Goal: Task Accomplishment & Management: Complete application form

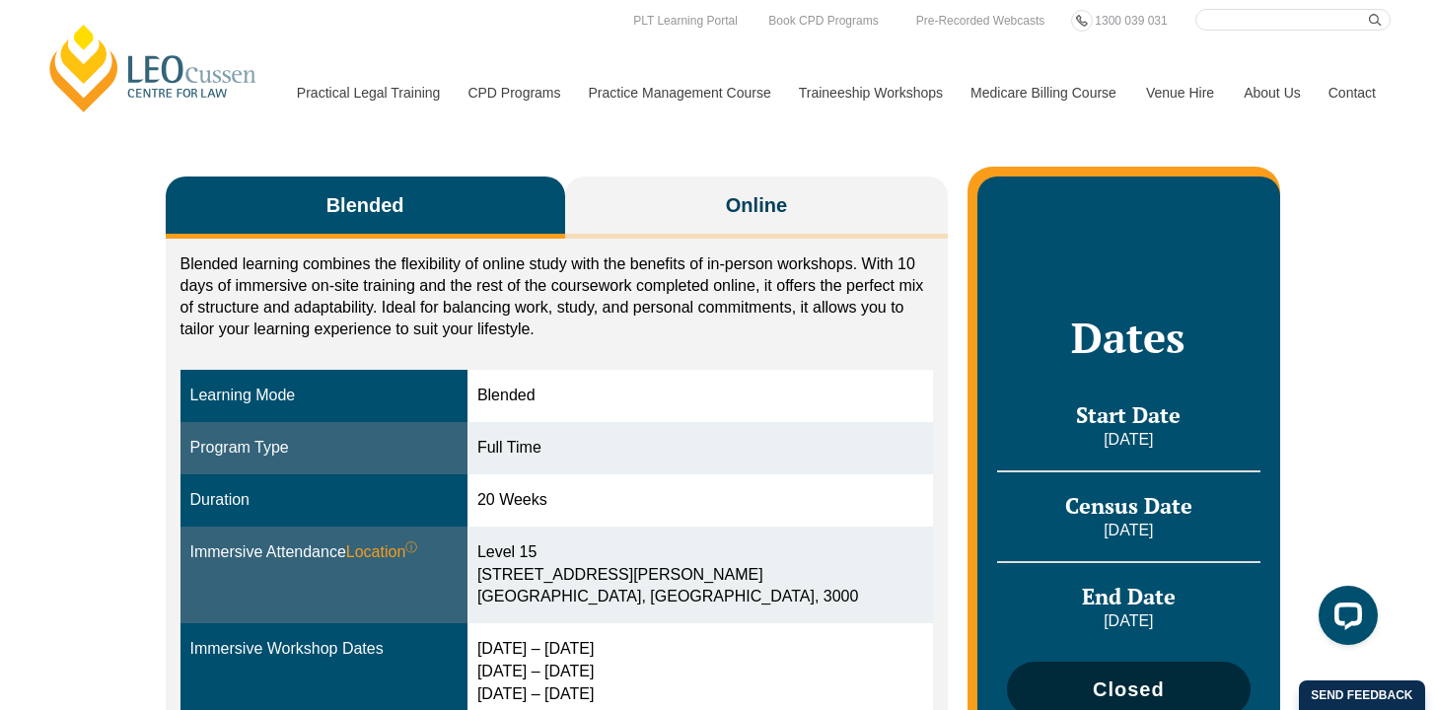
scroll to position [268, 0]
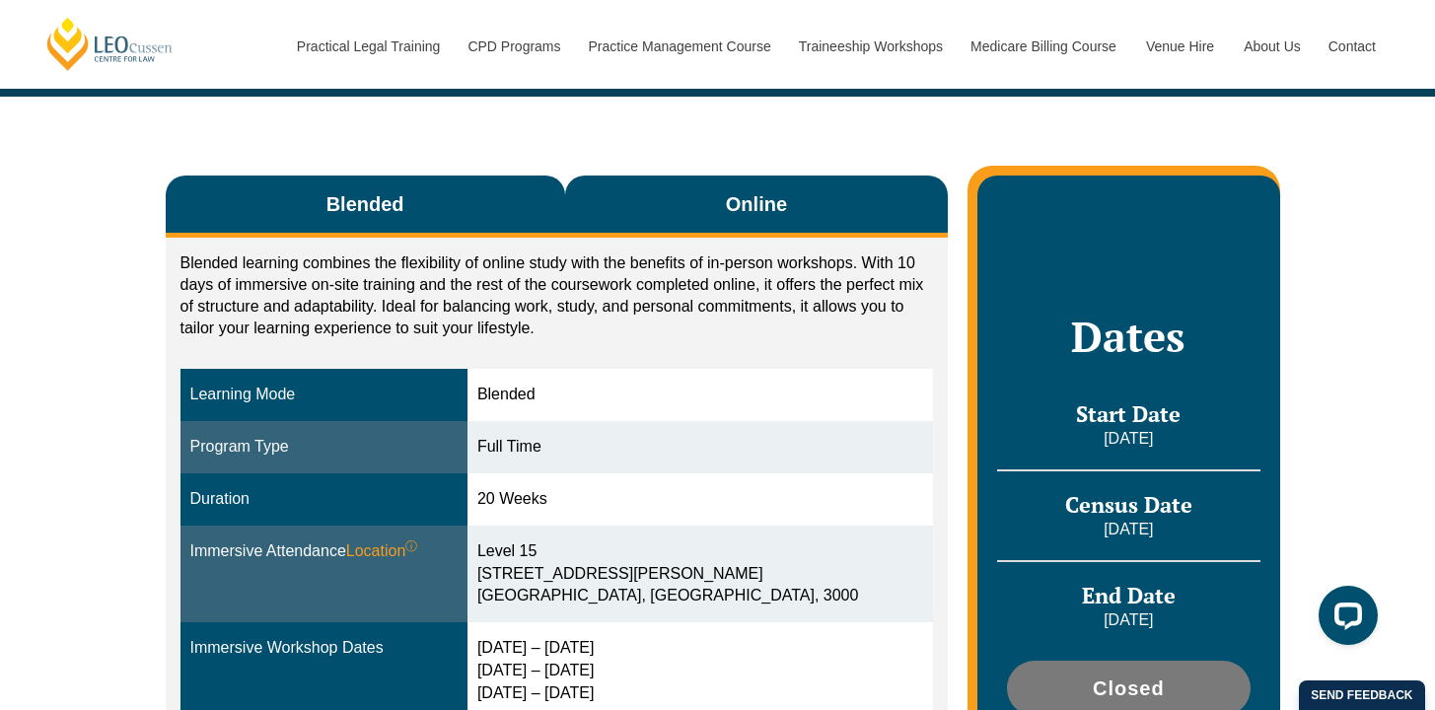
click at [702, 208] on button "Online" at bounding box center [757, 207] width 384 height 62
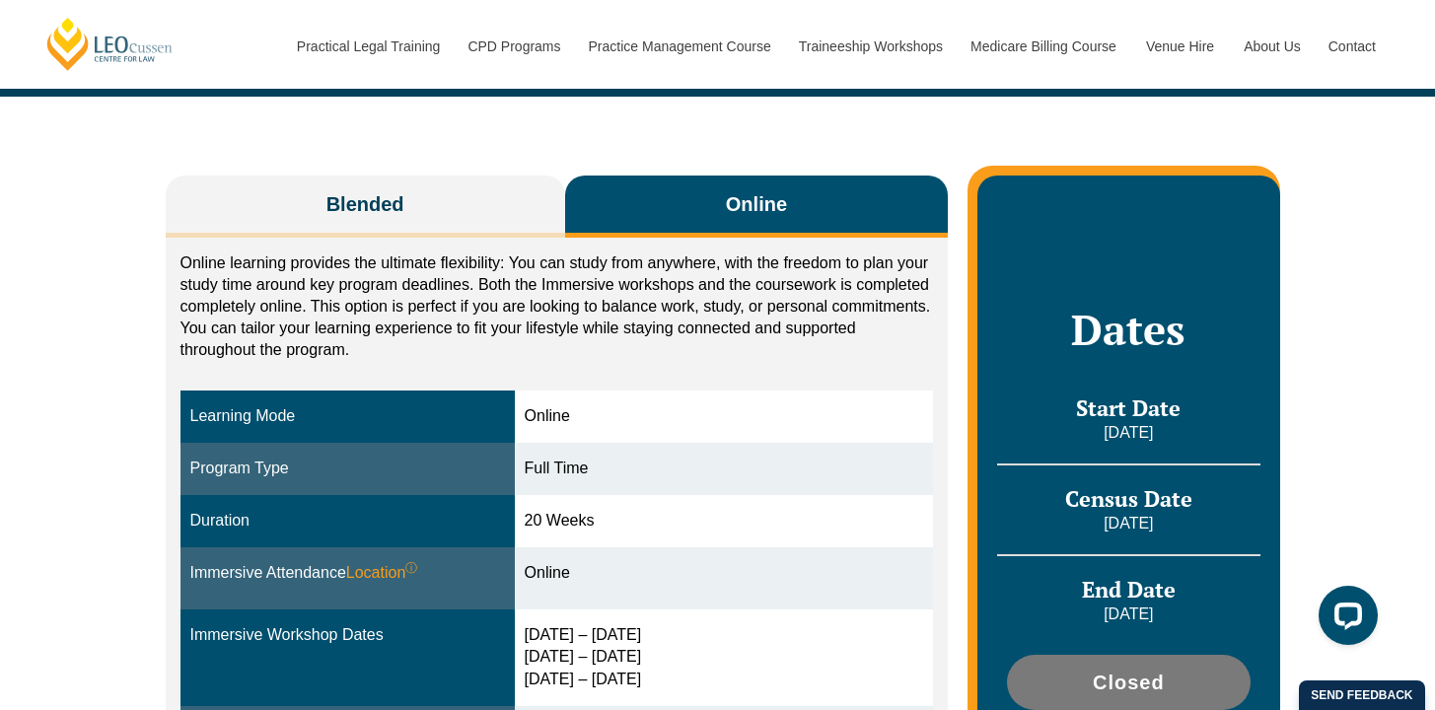
scroll to position [266, 0]
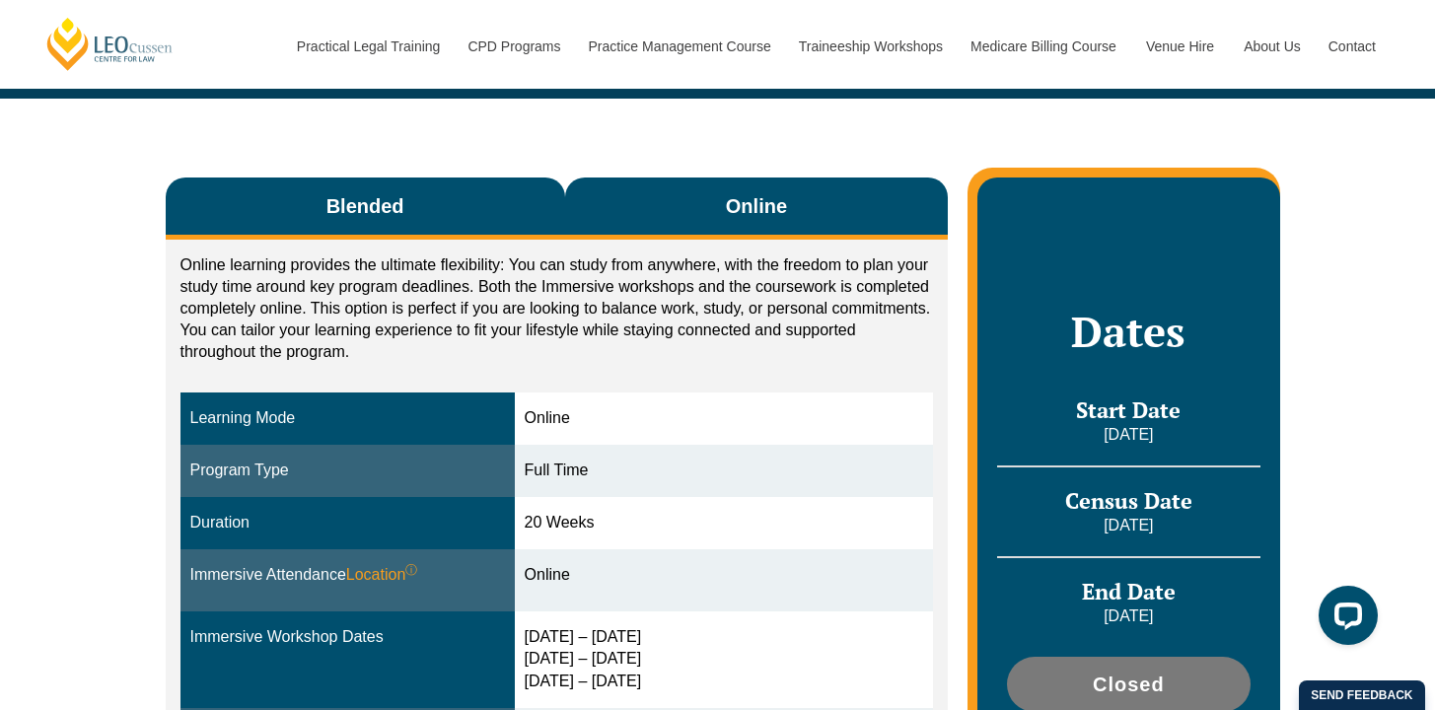
click at [421, 218] on button "Blended" at bounding box center [365, 208] width 399 height 62
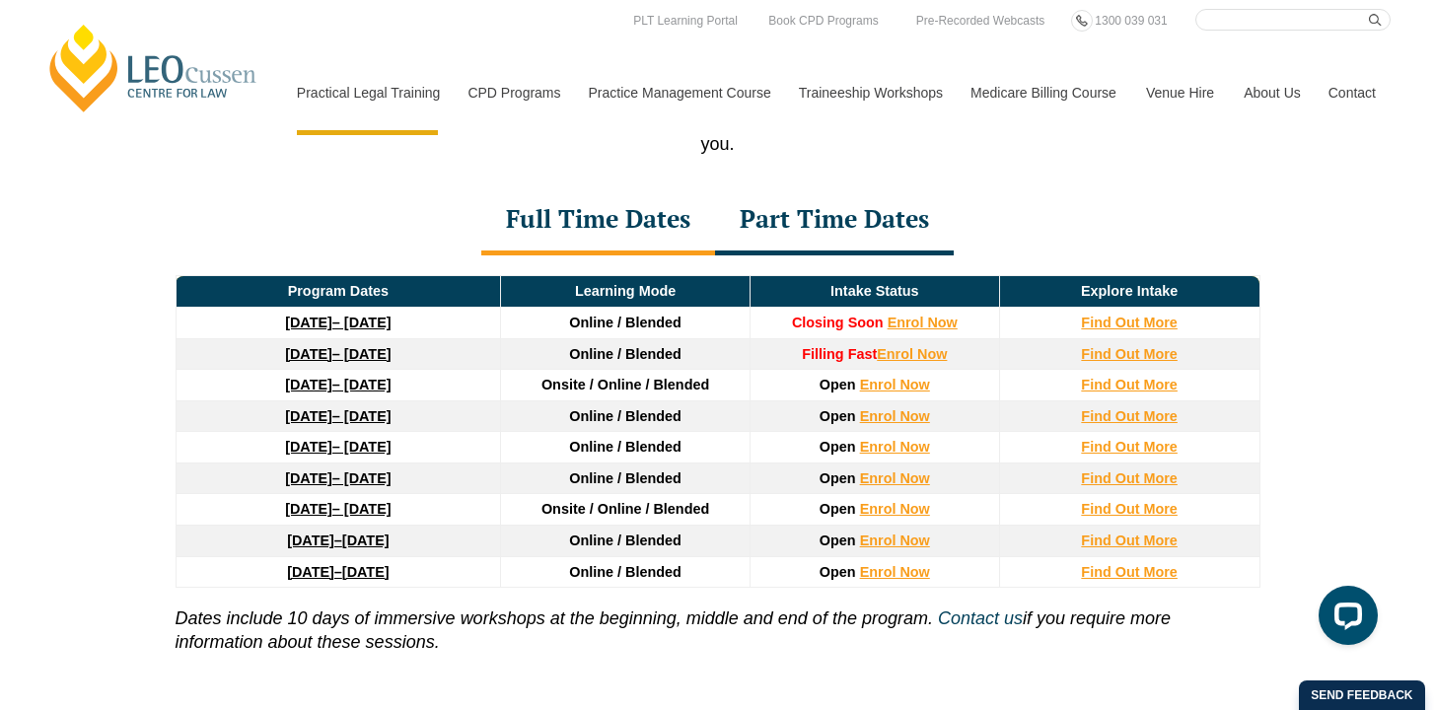
scroll to position [2629, 0]
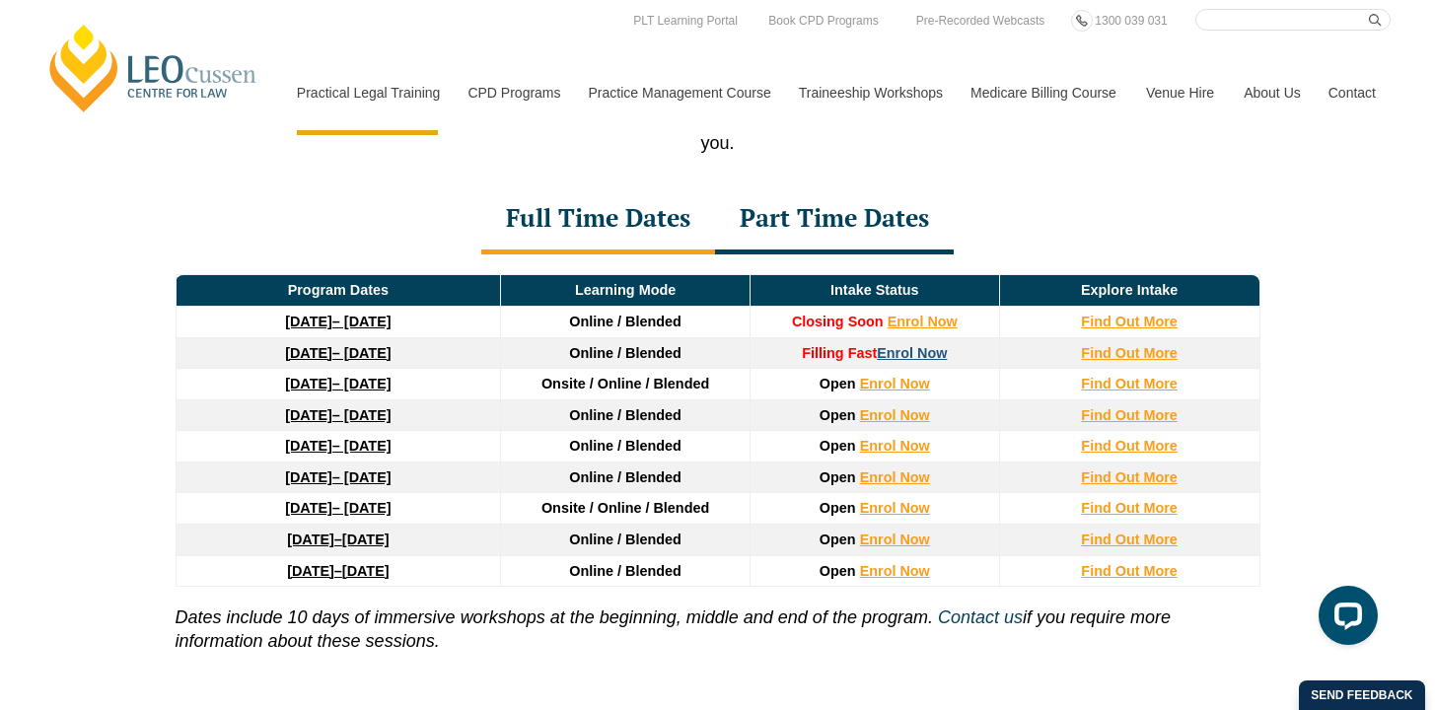
click at [900, 361] on link "Enrol Now" at bounding box center [912, 353] width 70 height 16
